Goal: Task Accomplishment & Management: Use online tool/utility

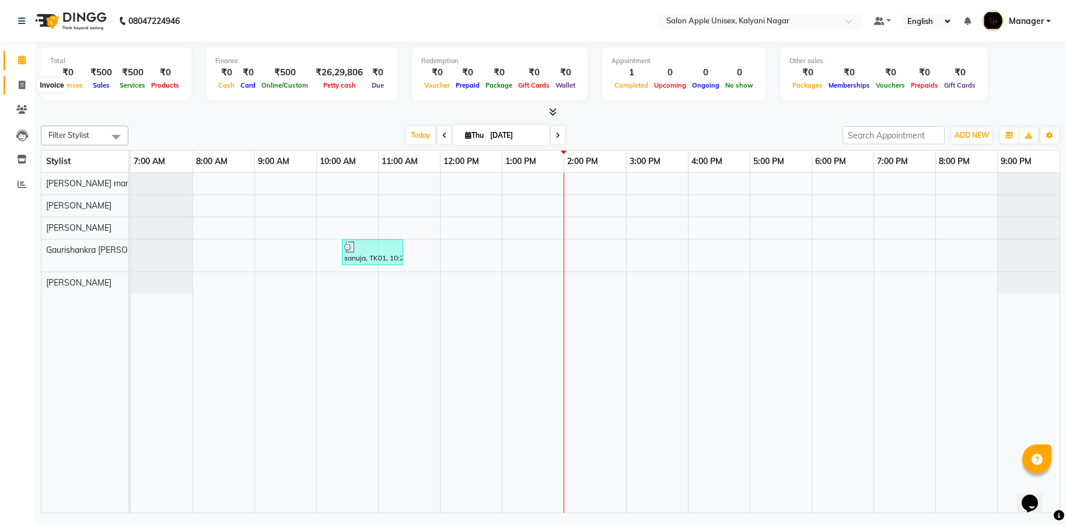
click at [23, 84] on icon at bounding box center [22, 85] width 6 height 9
select select "119"
select select "service"
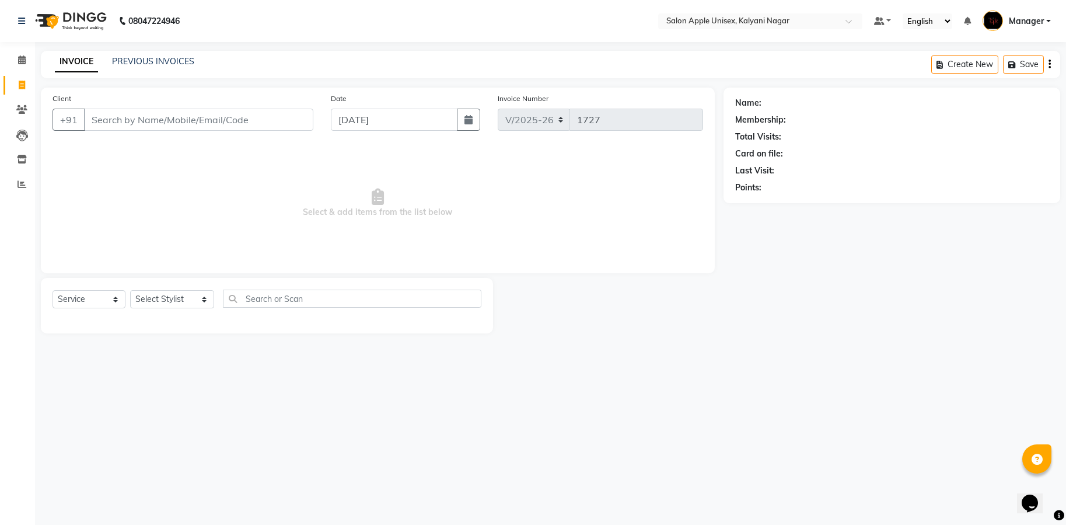
click at [123, 127] on input "Client" at bounding box center [198, 120] width 229 height 22
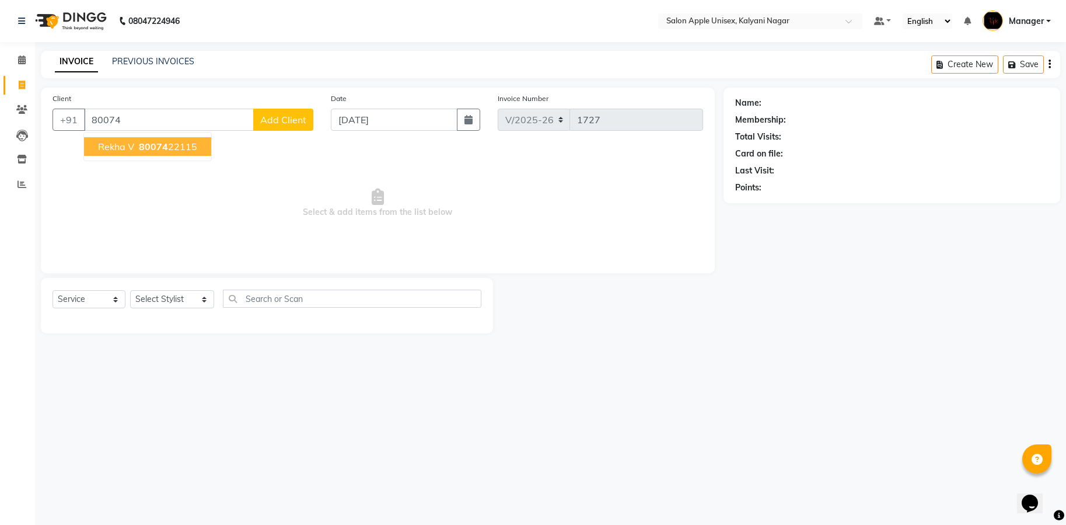
click at [195, 141] on ngb-highlight "80074 22115" at bounding box center [167, 147] width 61 height 12
type input "8007422115"
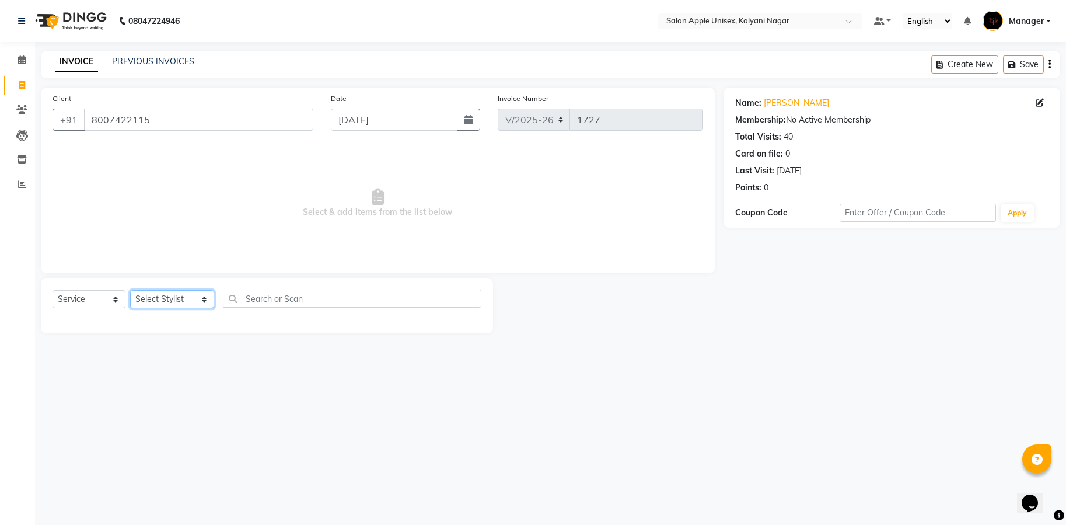
click at [190, 297] on select "Select Stylist [PERSON_NAME] Gaurishankra [PERSON_NAME] (Owner) [PERSON_NAME] M…" at bounding box center [172, 299] width 84 height 18
select select "89815"
click at [130, 290] on select "Select Stylist [PERSON_NAME] Gaurishankra [PERSON_NAME] (Owner) [PERSON_NAME] M…" at bounding box center [172, 299] width 84 height 18
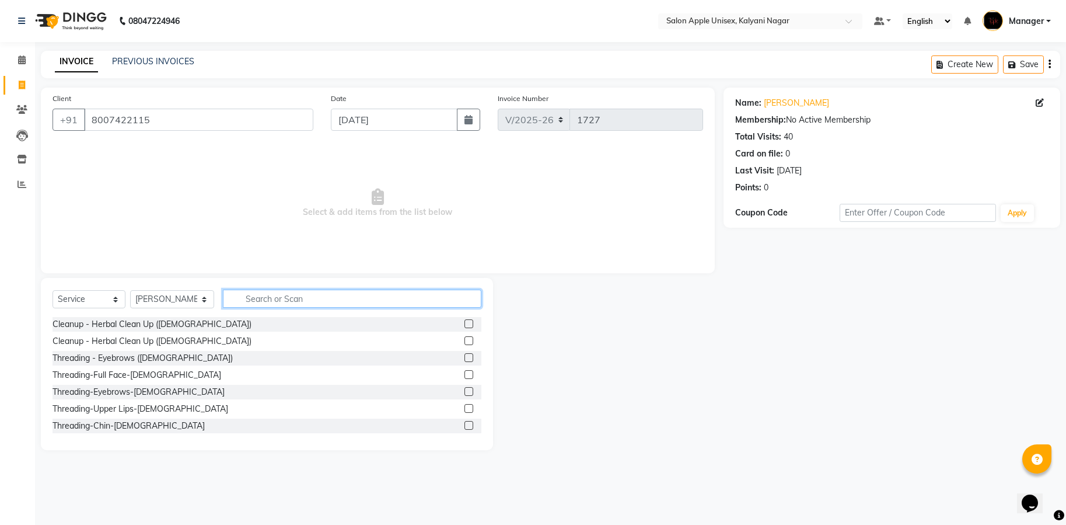
click at [368, 302] on input "text" at bounding box center [352, 298] width 258 height 18
type input "eye"
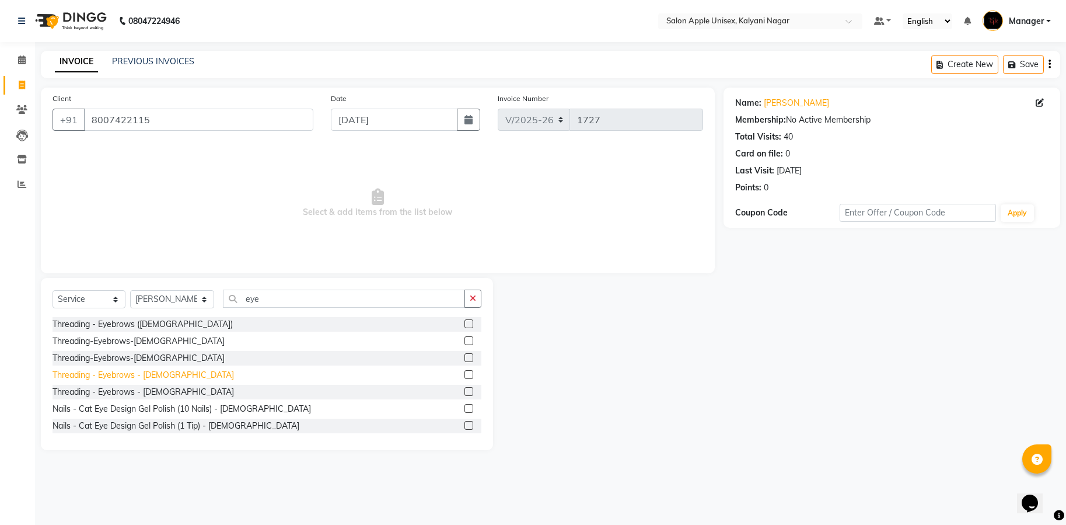
click at [135, 378] on div "Threading - Eyebrows - [DEMOGRAPHIC_DATA]" at bounding box center [143, 375] width 181 height 12
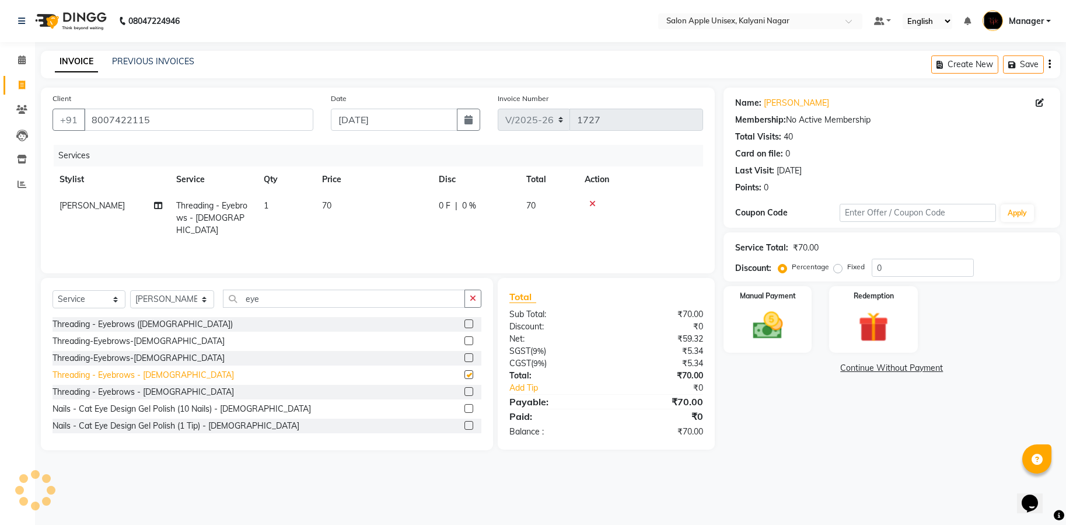
checkbox input "false"
click at [475, 301] on icon "button" at bounding box center [473, 298] width 6 height 8
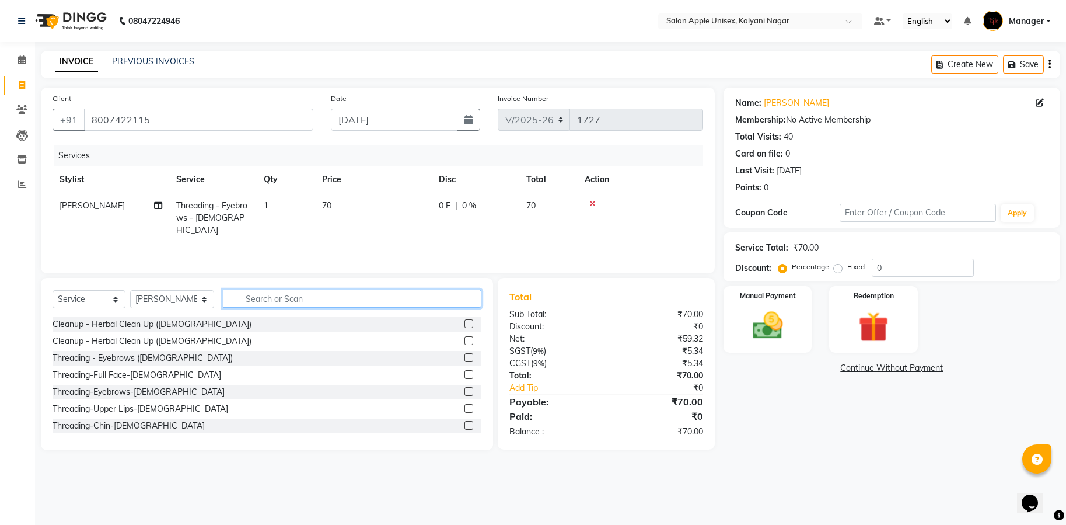
click at [316, 299] on input "text" at bounding box center [352, 298] width 258 height 18
type input "up"
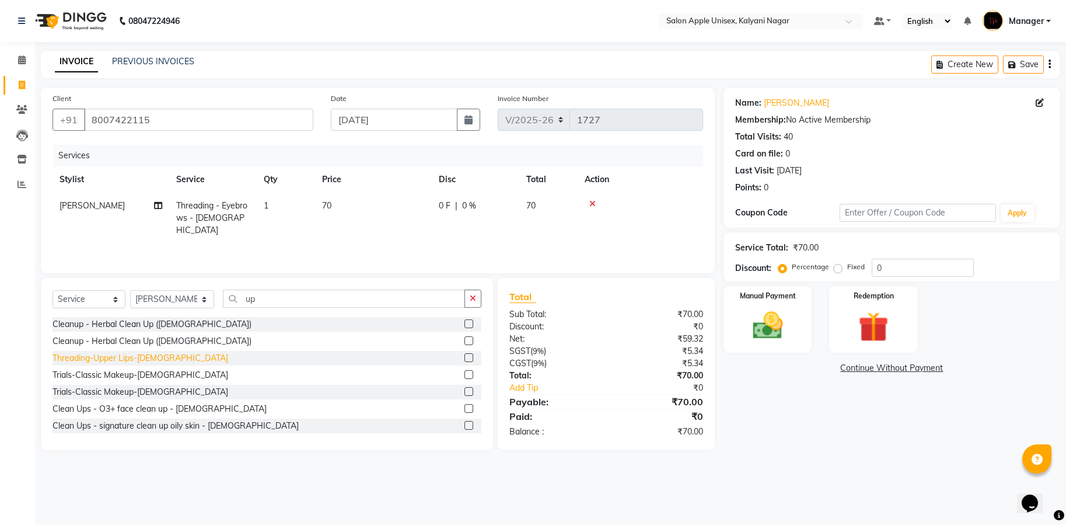
click at [118, 358] on div "Threading-Upper Lips-[DEMOGRAPHIC_DATA]" at bounding box center [141, 358] width 176 height 12
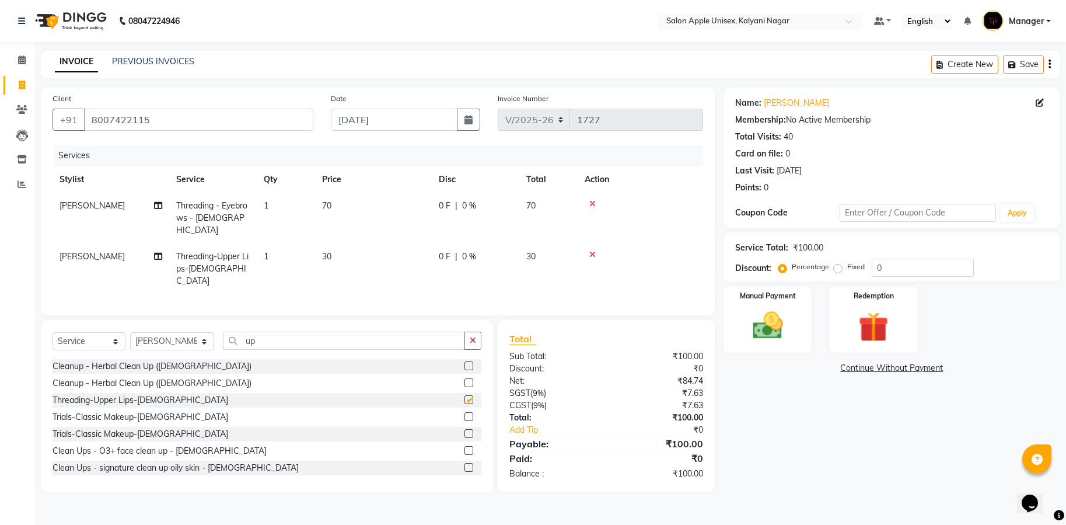
checkbox input "false"
click at [476, 333] on button "button" at bounding box center [472, 340] width 17 height 18
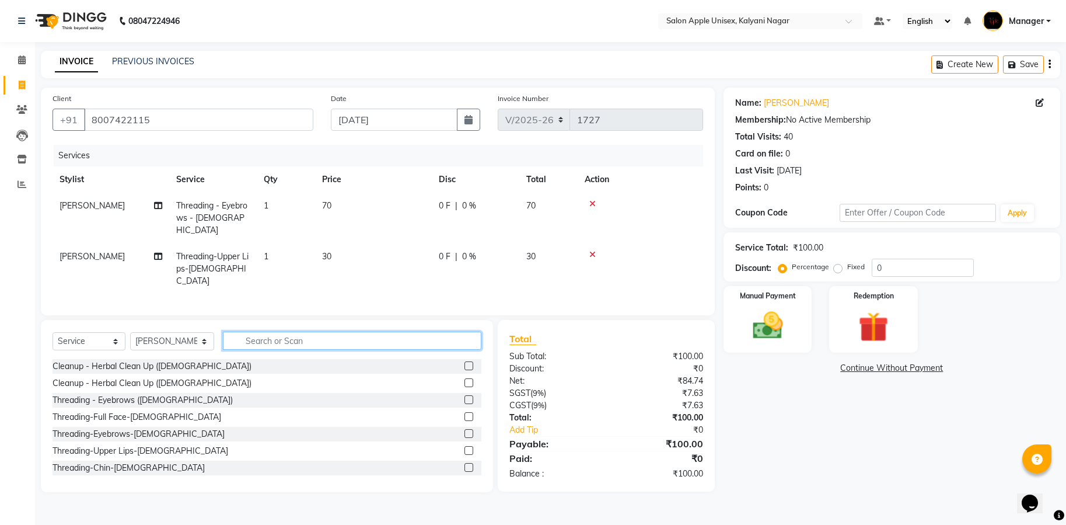
click at [317, 331] on input "text" at bounding box center [352, 340] width 258 height 18
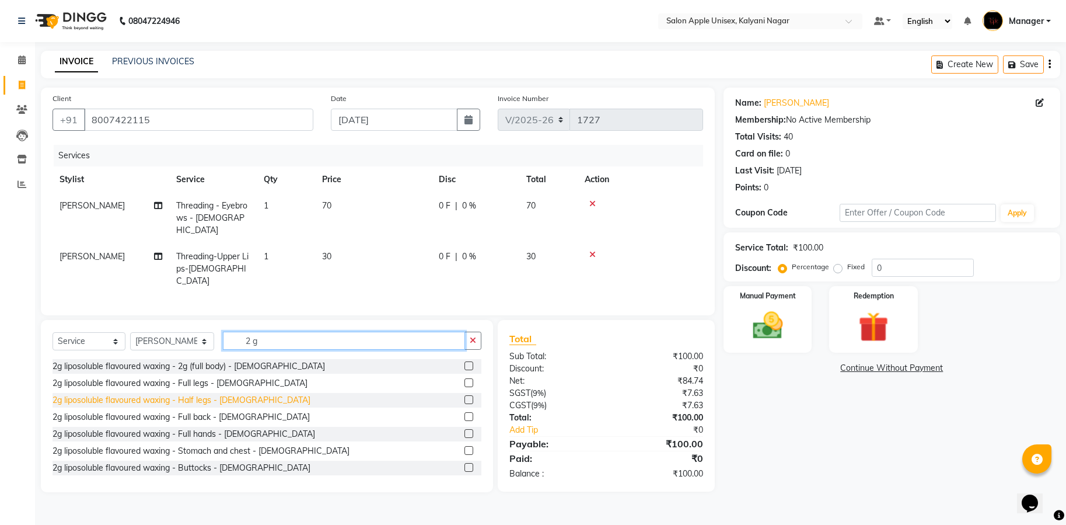
type input "2 g"
click at [209, 394] on div "2g liposoluble flavoured waxing - Half legs - [DEMOGRAPHIC_DATA]" at bounding box center [182, 400] width 258 height 12
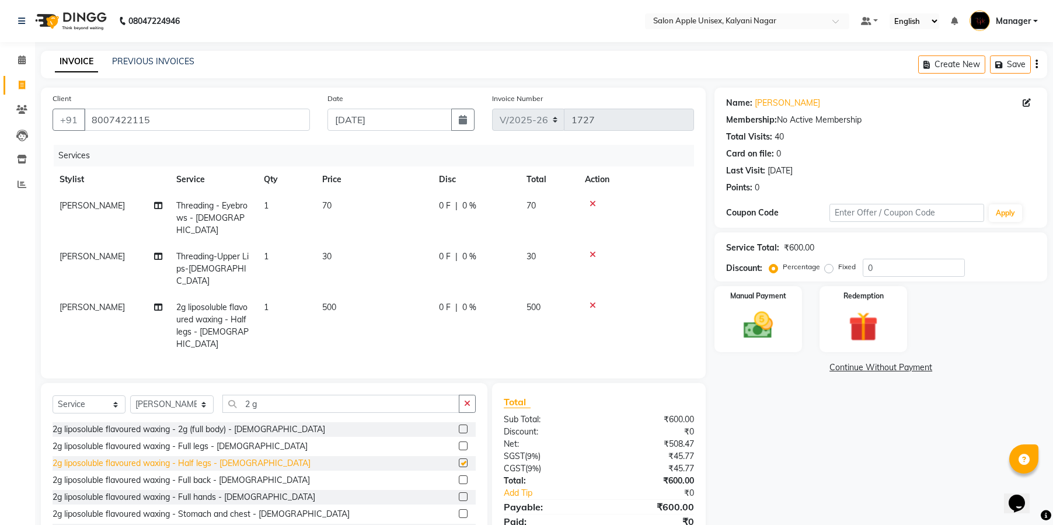
checkbox input "false"
click at [475, 394] on button "button" at bounding box center [467, 403] width 17 height 18
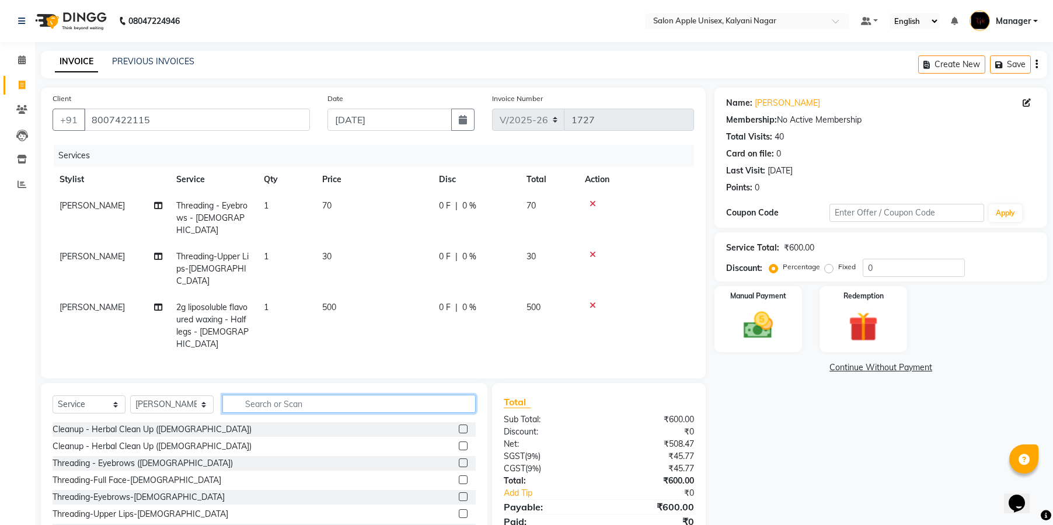
click at [422, 394] on input "text" at bounding box center [348, 403] width 253 height 18
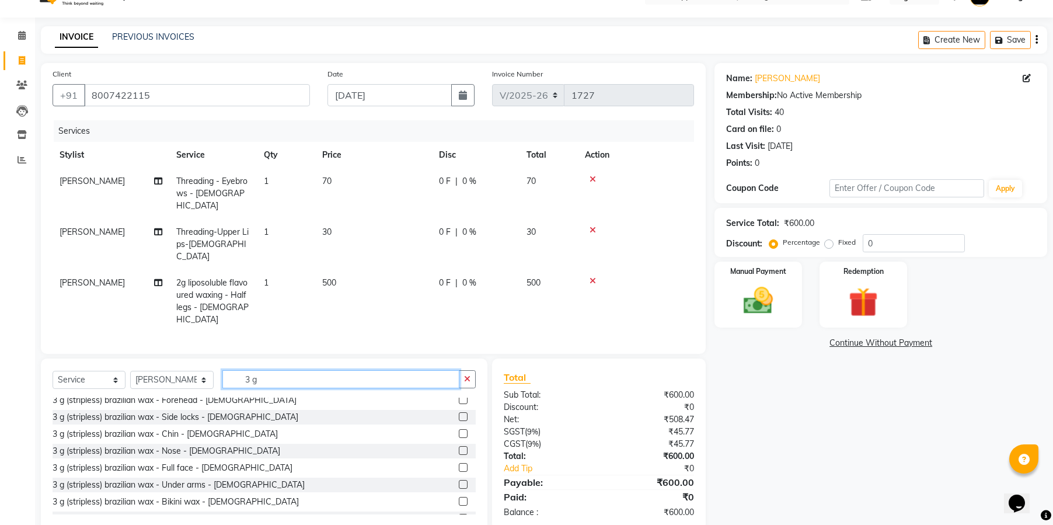
scroll to position [105, 0]
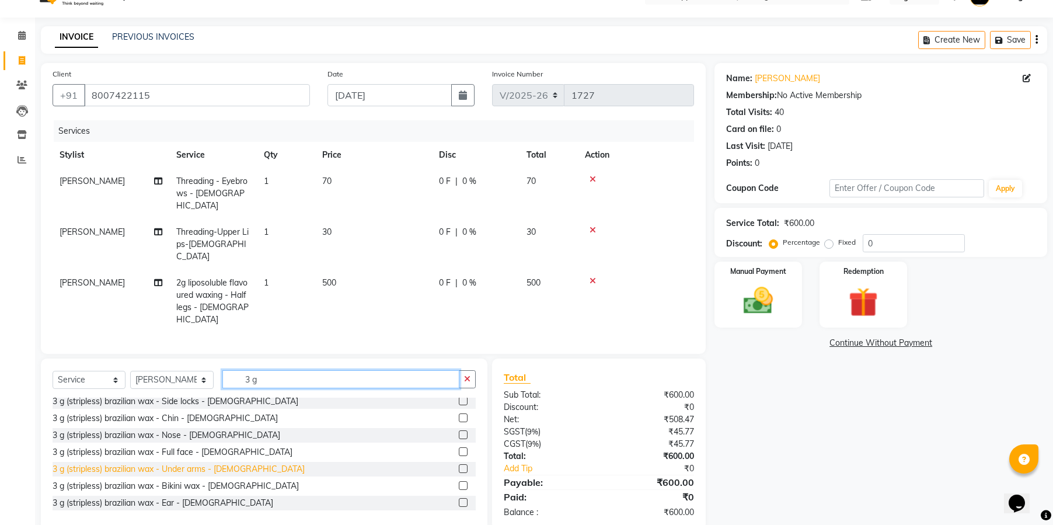
type input "3 g"
click at [191, 463] on div "3 g (stripless) brazilian wax - Under arms - [DEMOGRAPHIC_DATA]" at bounding box center [179, 469] width 252 height 12
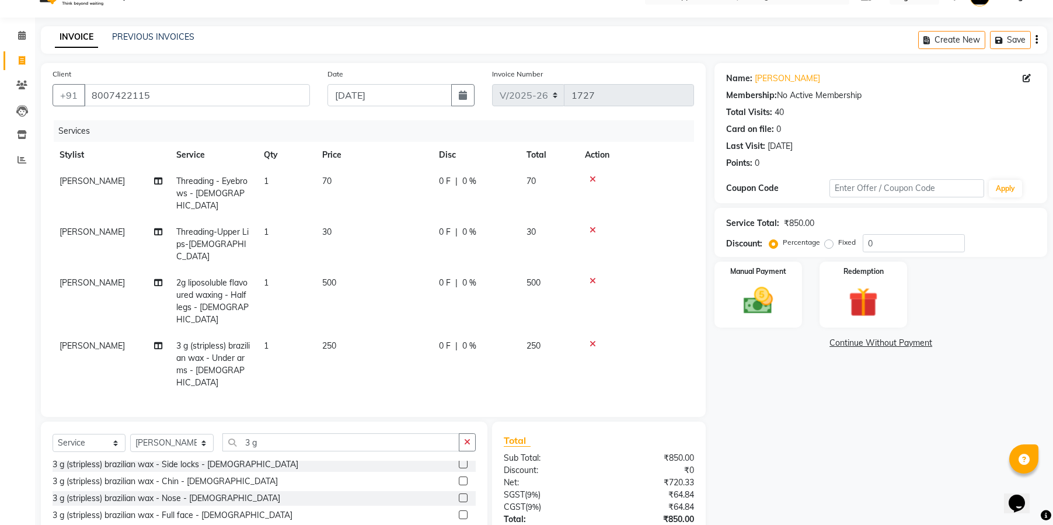
checkbox input "false"
click at [466, 438] on icon "button" at bounding box center [467, 442] width 6 height 8
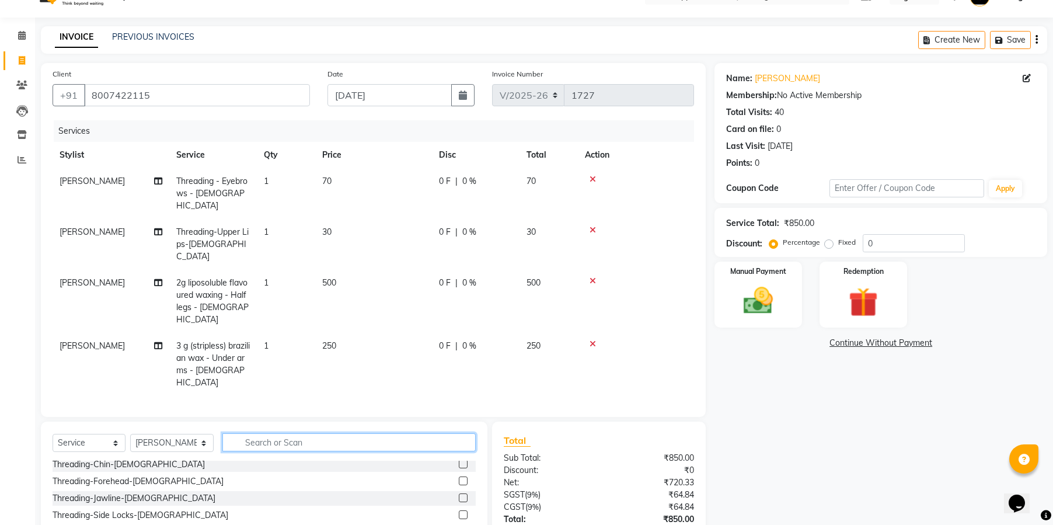
click at [354, 433] on input "text" at bounding box center [348, 442] width 253 height 18
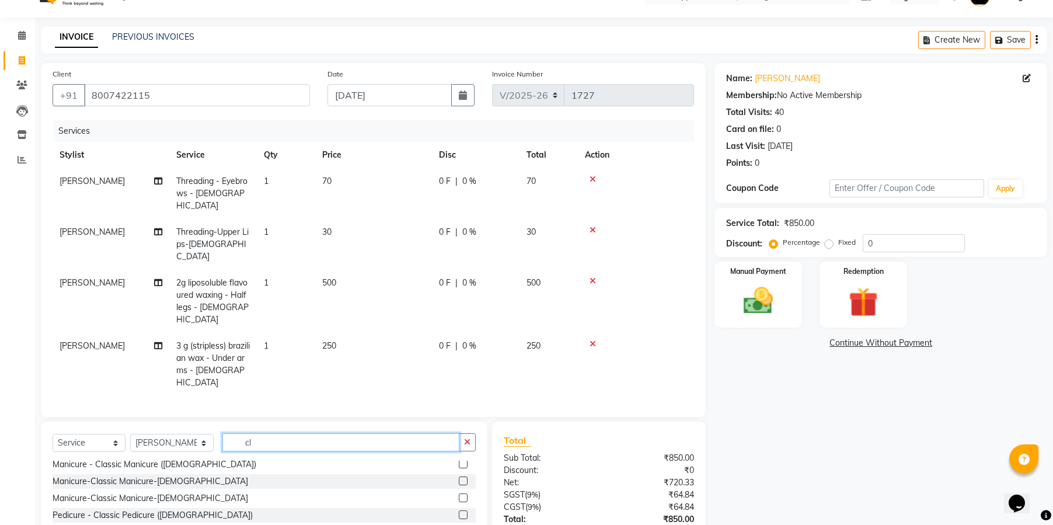
scroll to position [4, 0]
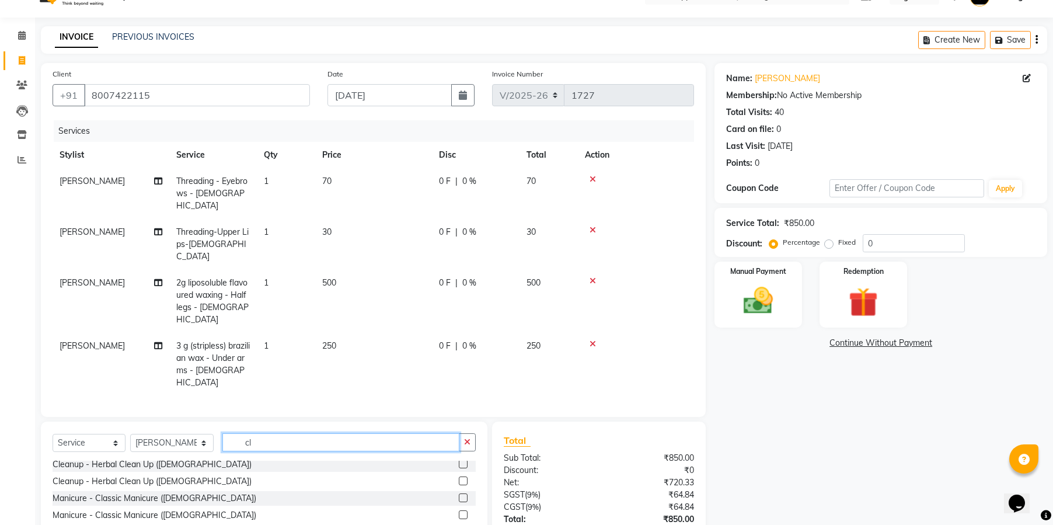
type input "cl"
click at [190, 433] on div "Select Service Product Membership Package Voucher Prepaid Gift Card Select Styl…" at bounding box center [264, 446] width 423 height 27
click at [188, 458] on div "Cleanup - Herbal Clean Up ([DEMOGRAPHIC_DATA])" at bounding box center [152, 464] width 199 height 12
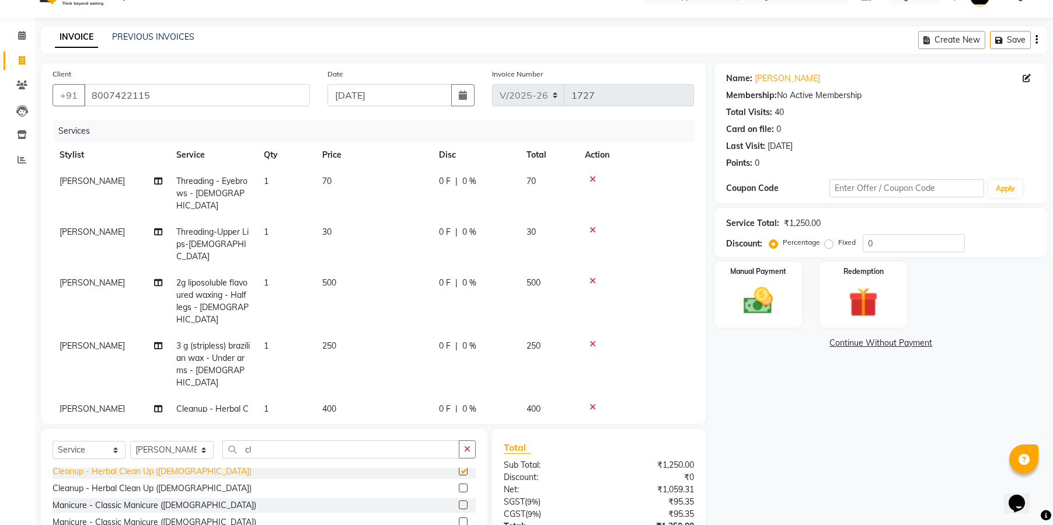
checkbox input "false"
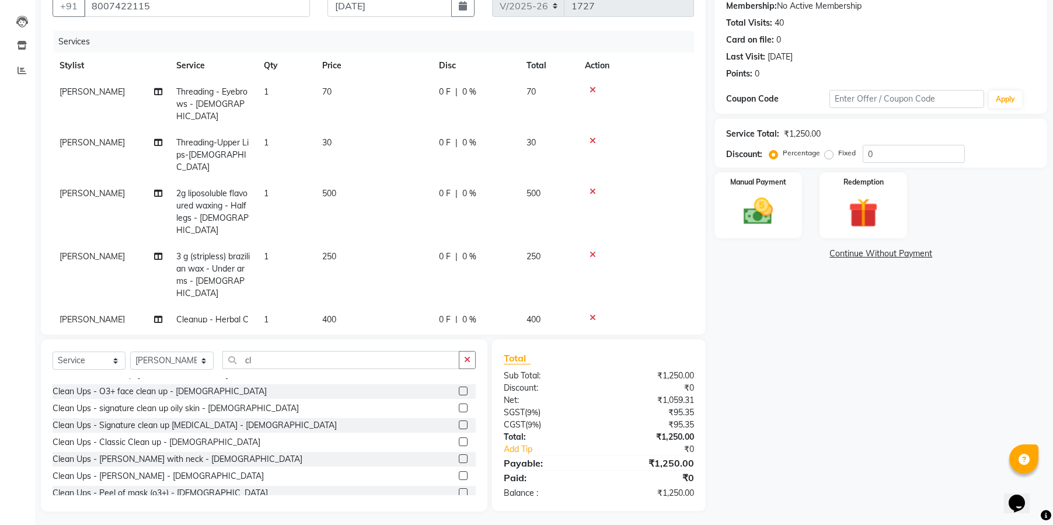
scroll to position [214, 0]
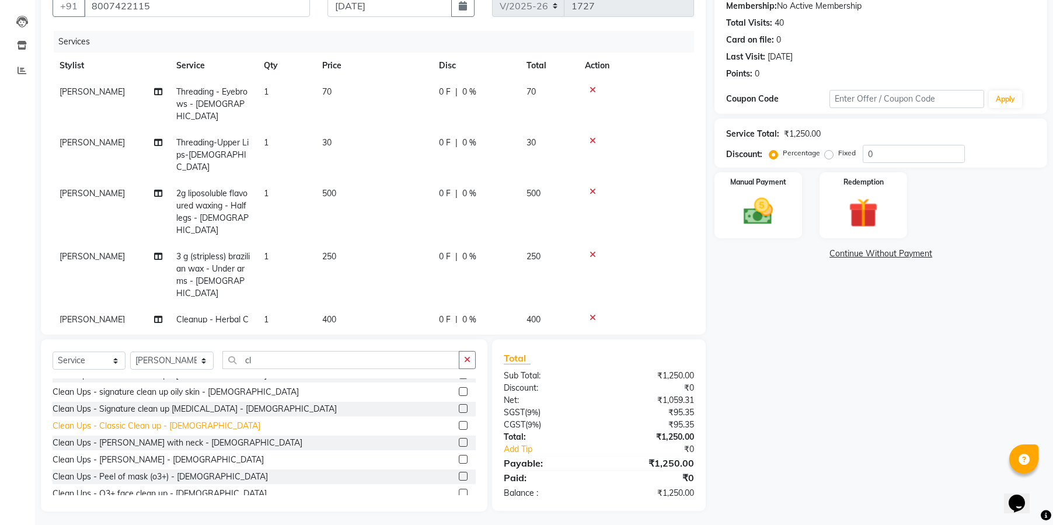
click at [177, 426] on div "Clean Ups - Classic Clean up - [DEMOGRAPHIC_DATA]" at bounding box center [157, 426] width 208 height 12
checkbox input "false"
click at [596, 313] on div at bounding box center [636, 317] width 102 height 8
click at [595, 313] on icon at bounding box center [592, 317] width 6 height 8
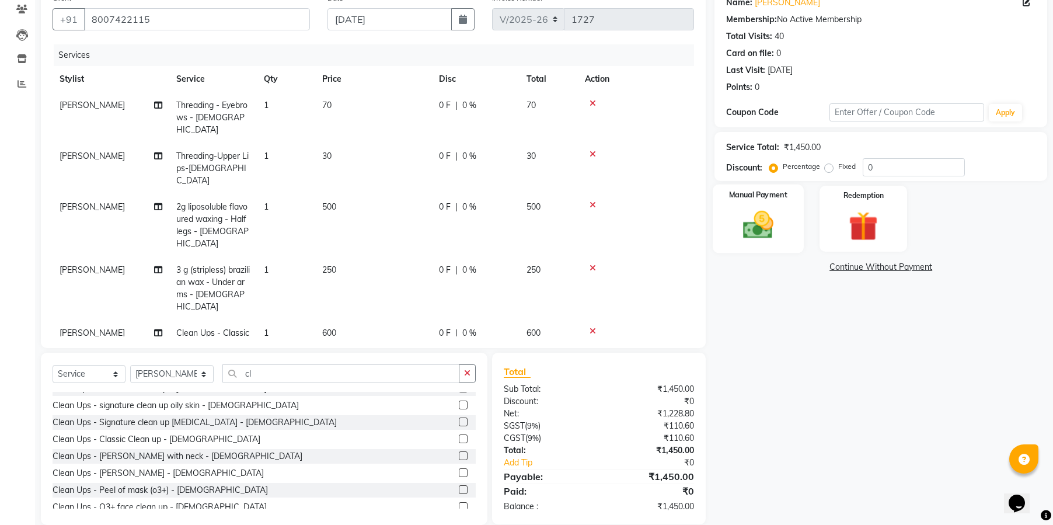
click at [737, 233] on img at bounding box center [758, 225] width 50 height 36
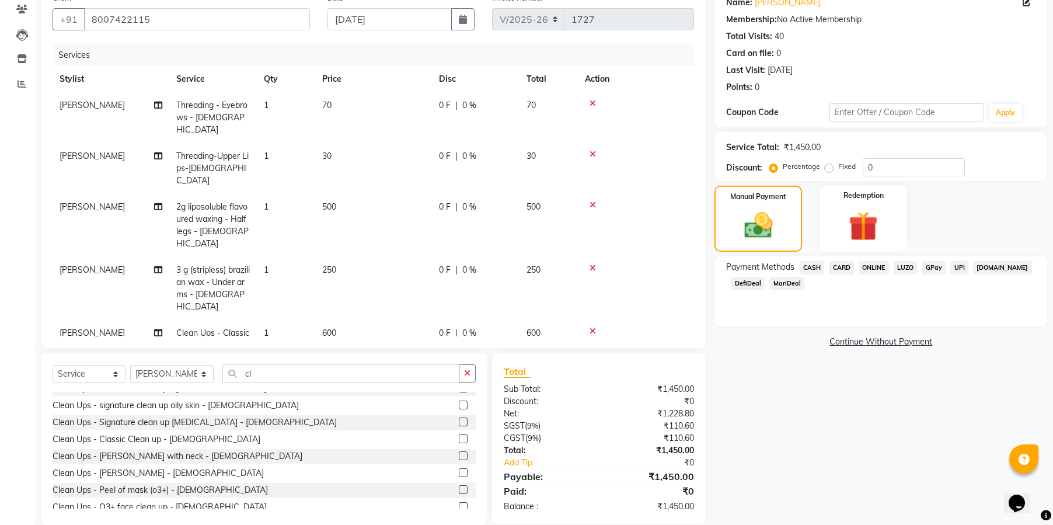
click at [836, 264] on span "CARD" at bounding box center [841, 267] width 25 height 13
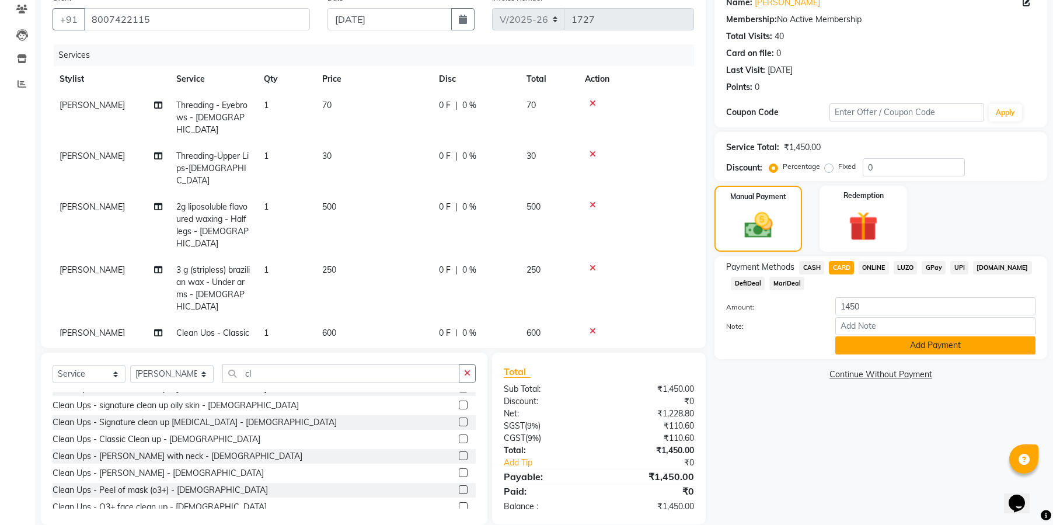
click at [890, 341] on button "Add Payment" at bounding box center [935, 345] width 200 height 18
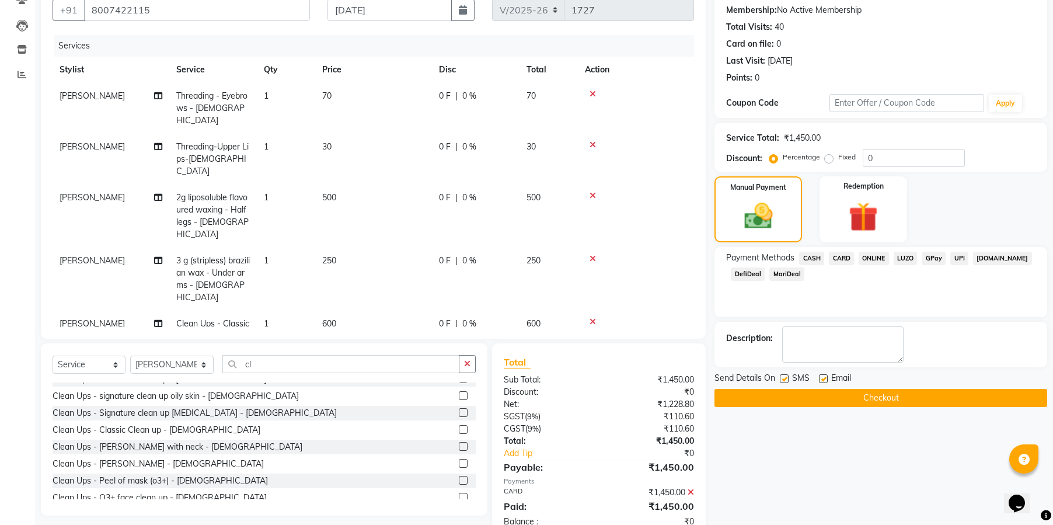
scroll to position [124, 0]
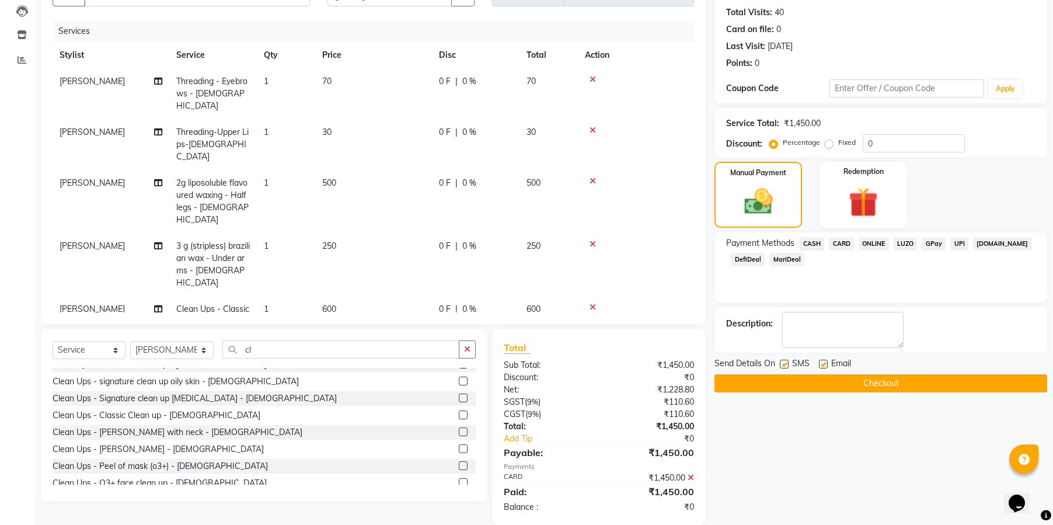
click at [887, 375] on button "Checkout" at bounding box center [880, 383] width 333 height 18
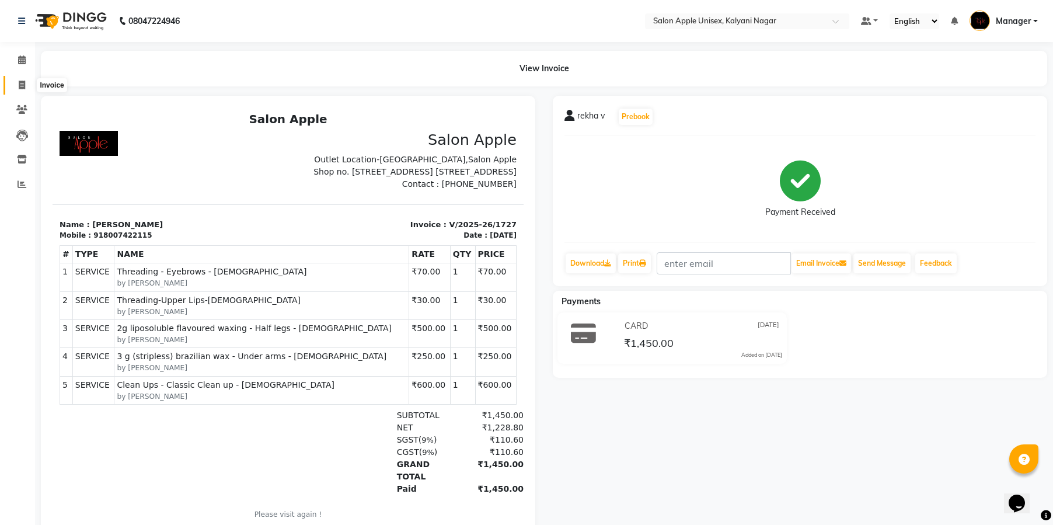
click at [24, 83] on icon at bounding box center [22, 85] width 6 height 9
select select "119"
select select "service"
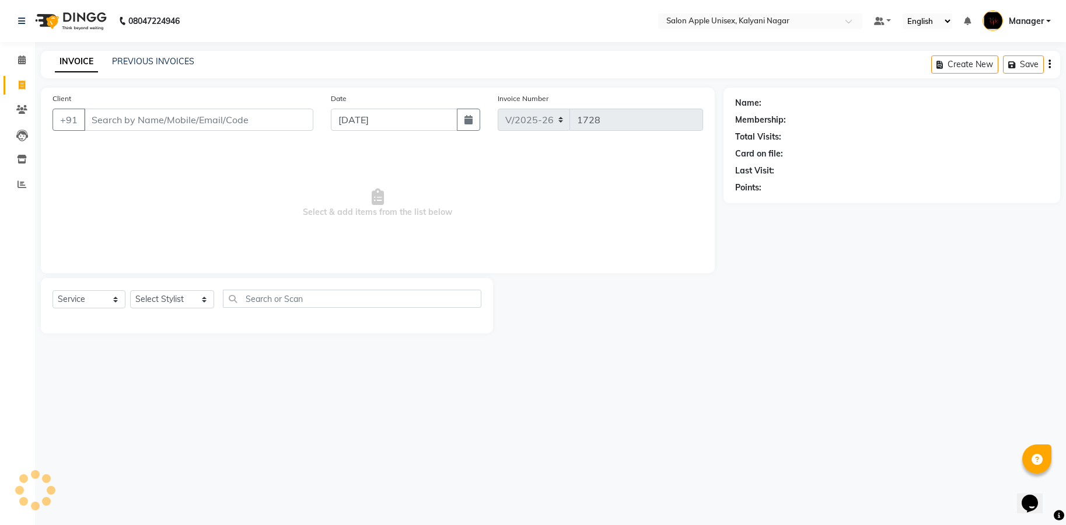
click at [140, 116] on input "Client" at bounding box center [198, 120] width 229 height 22
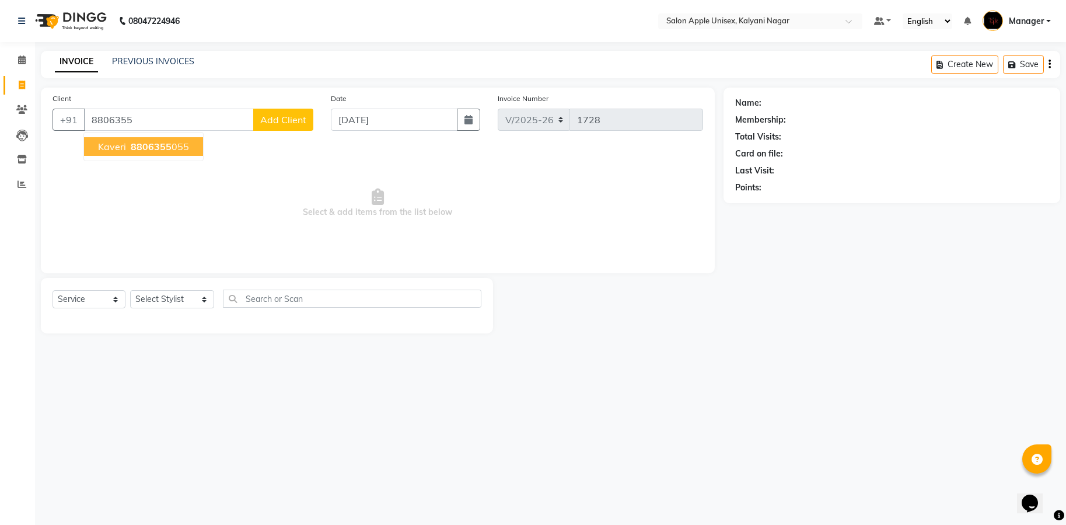
click at [157, 147] on span "8806355" at bounding box center [151, 147] width 41 height 12
type input "8806355055"
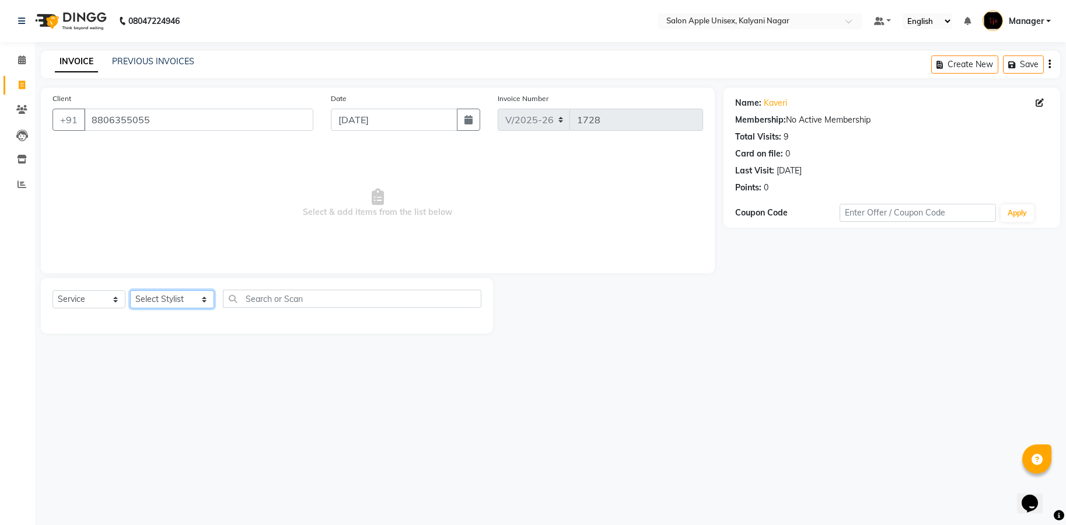
click at [165, 302] on select "Select Stylist [PERSON_NAME] Gaurishankra [PERSON_NAME] (Owner) [PERSON_NAME] M…" at bounding box center [172, 299] width 84 height 18
select select "67553"
click at [130, 290] on select "Select Stylist [PERSON_NAME] Gaurishankra [PERSON_NAME] (Owner) [PERSON_NAME] M…" at bounding box center [172, 299] width 84 height 18
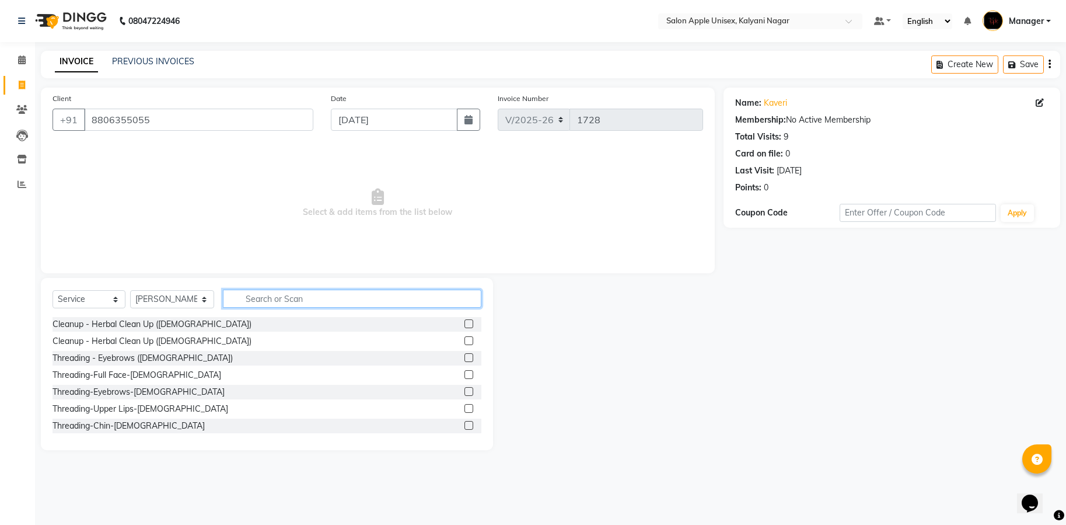
click at [296, 295] on input "text" at bounding box center [352, 298] width 258 height 18
click at [260, 299] on input "text" at bounding box center [352, 298] width 258 height 18
type input "hair wash"
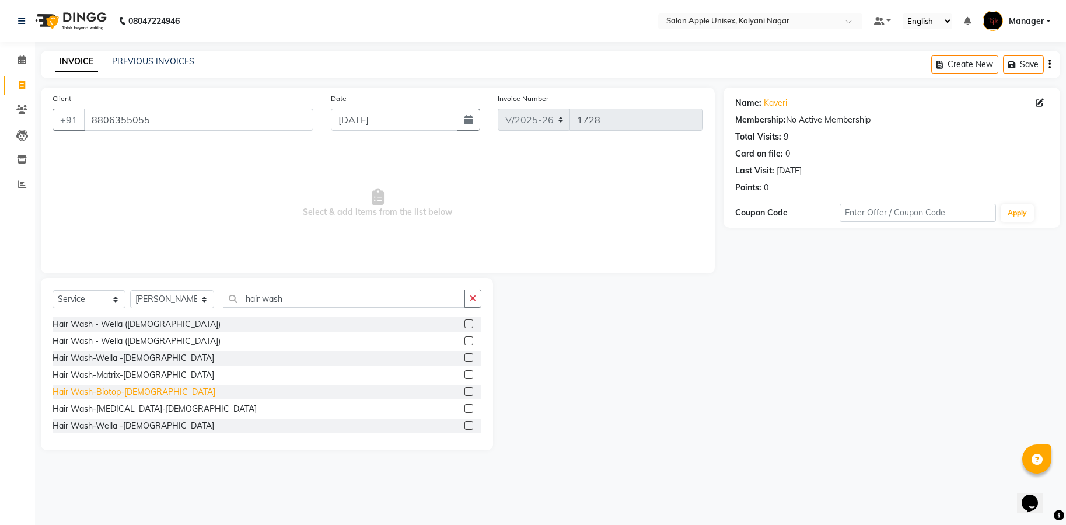
click at [103, 397] on div "Hair Wash-Biotop-[DEMOGRAPHIC_DATA]" at bounding box center [134, 392] width 163 height 12
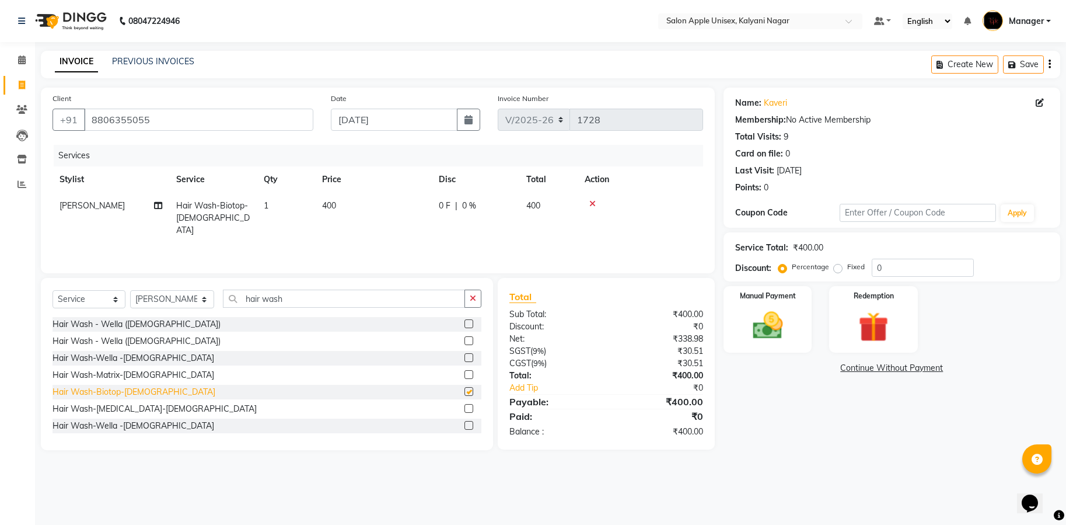
checkbox input "false"
click at [771, 316] on img at bounding box center [767, 326] width 51 height 36
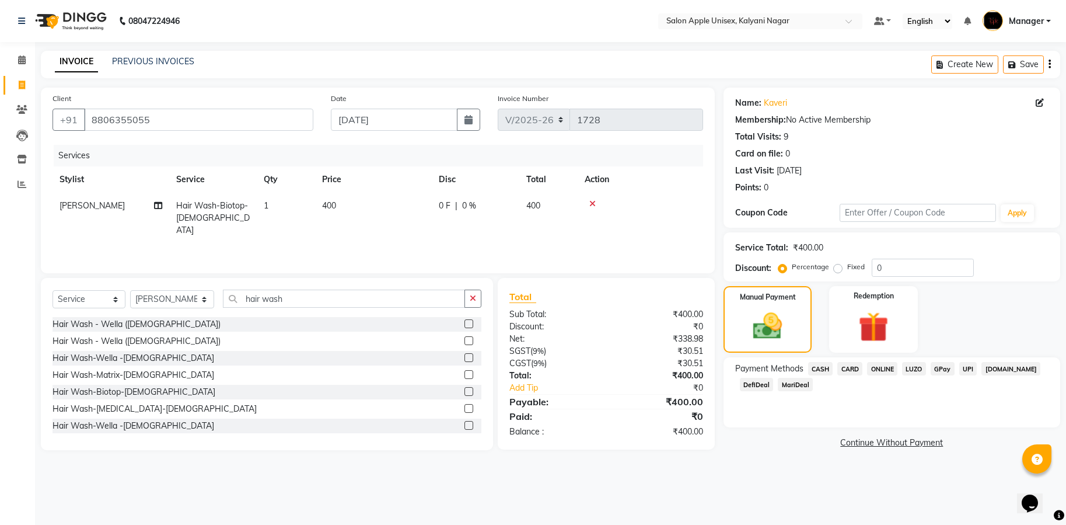
click at [821, 368] on span "CASH" at bounding box center [820, 368] width 25 height 13
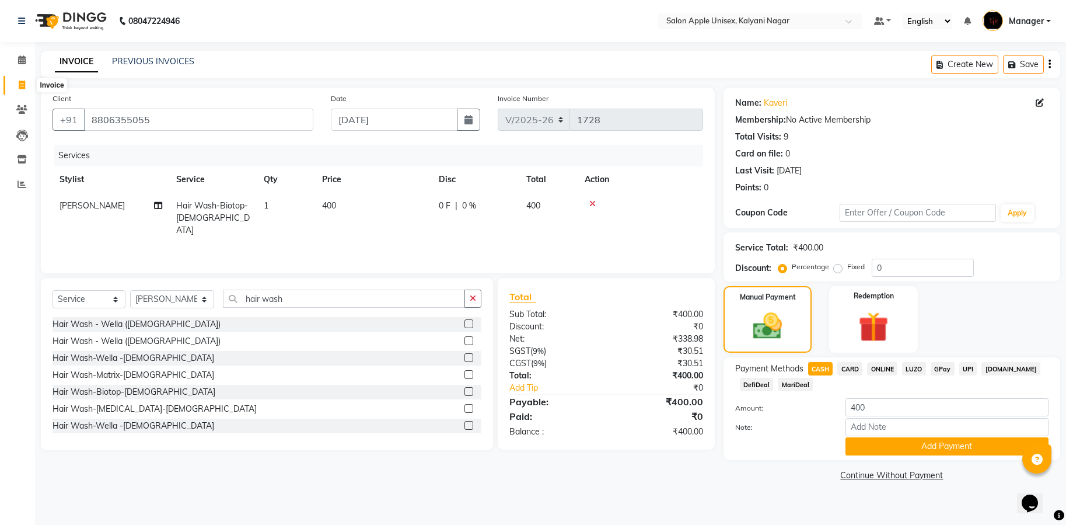
click at [16, 85] on span at bounding box center [22, 85] width 20 height 13
select select "119"
select select "service"
